Goal: Browse casually: Explore the website without a specific task or goal

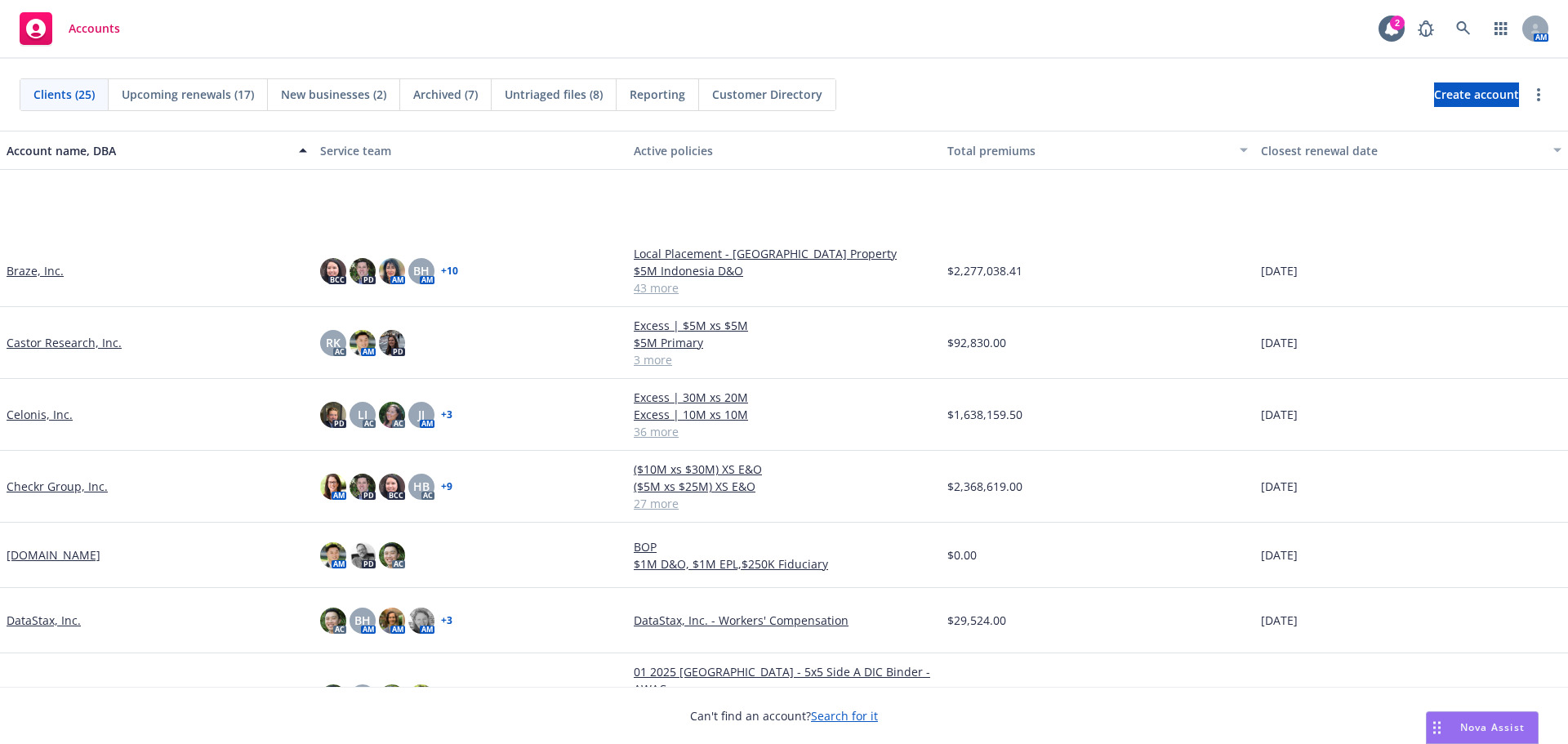
scroll to position [164, 0]
